Goal: Check status: Check status

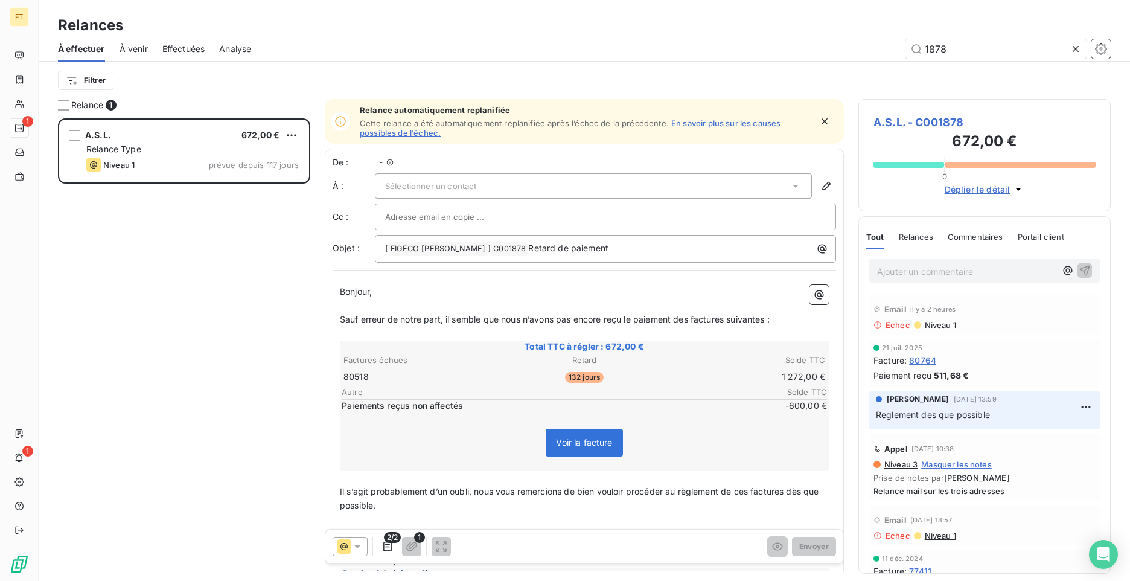
scroll to position [453, 243]
drag, startPoint x: 963, startPoint y: 37, endPoint x: 956, endPoint y: 43, distance: 9.4
click at [958, 40] on div "À effectuer À venir Effectuées Analyse 1878" at bounding box center [584, 48] width 1091 height 25
drag, startPoint x: 955, startPoint y: 46, endPoint x: 845, endPoint y: 37, distance: 110.8
click at [902, 38] on div "À effectuer À venir Effectuées Analyse 1878" at bounding box center [584, 48] width 1091 height 25
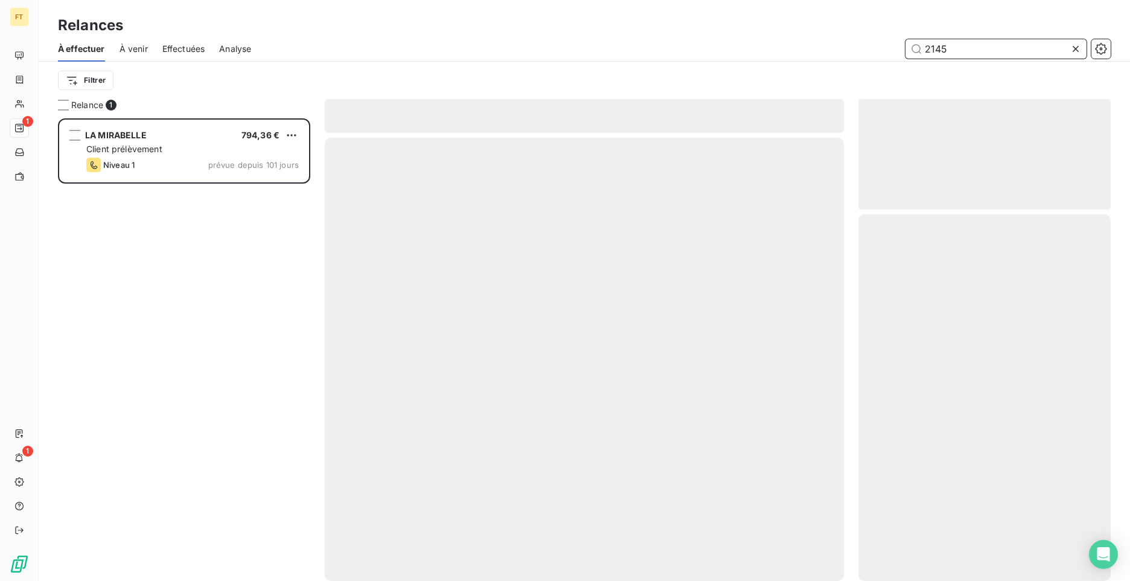
scroll to position [453, 243]
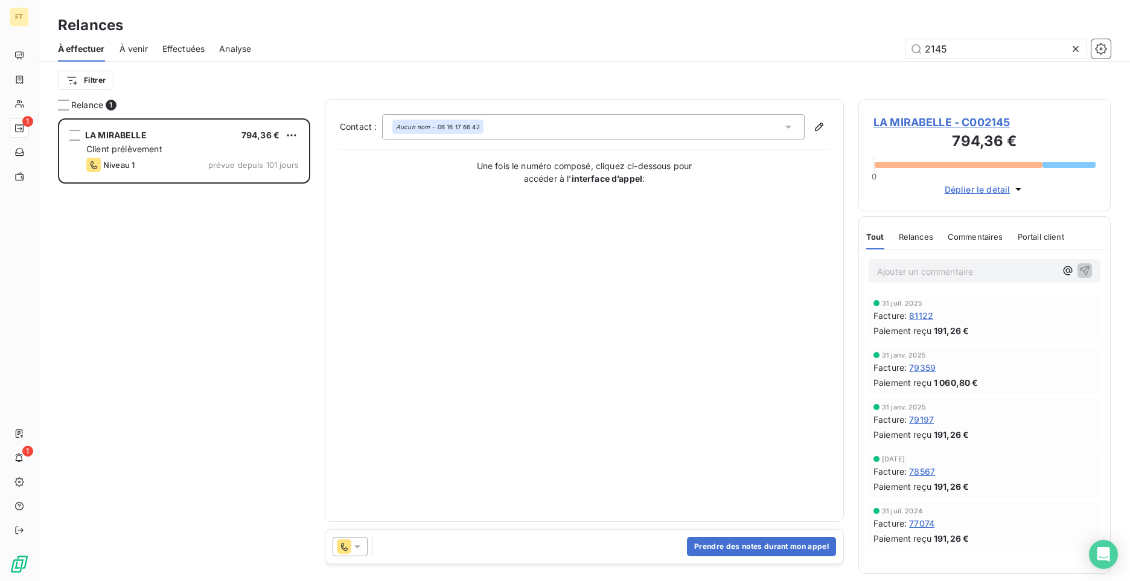
click at [337, 552] on icon at bounding box center [344, 546] width 14 height 14
click at [376, 519] on span "Niveau 1" at bounding box center [374, 522] width 34 height 12
drag, startPoint x: 954, startPoint y: 48, endPoint x: 886, endPoint y: 45, distance: 67.7
click at [889, 45] on div "2145" at bounding box center [688, 48] width 845 height 19
type input "8054"
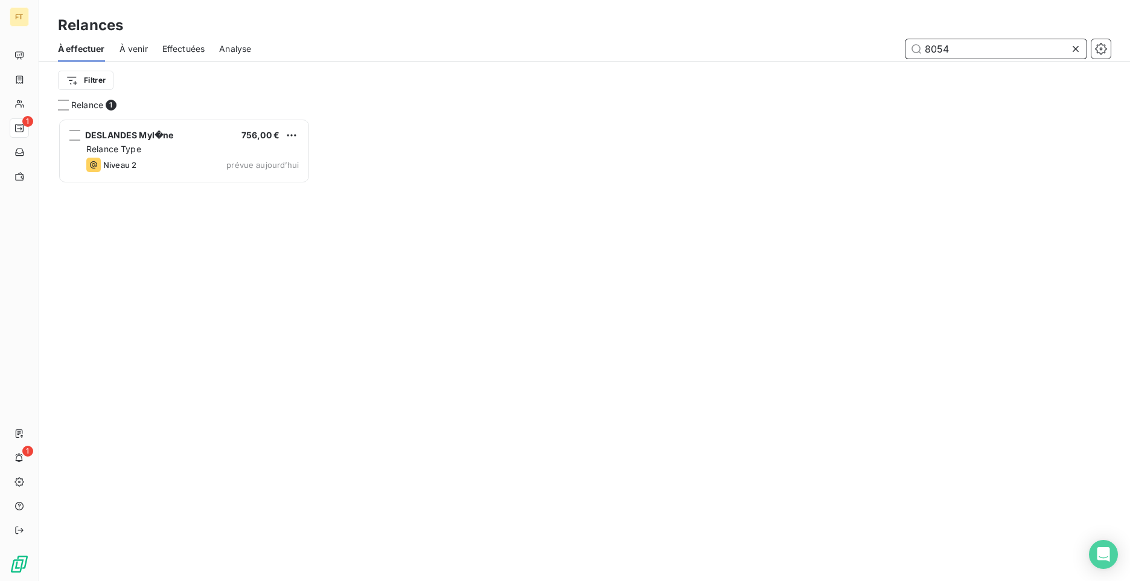
scroll to position [453, 243]
